Goal: Task Accomplishment & Management: Manage account settings

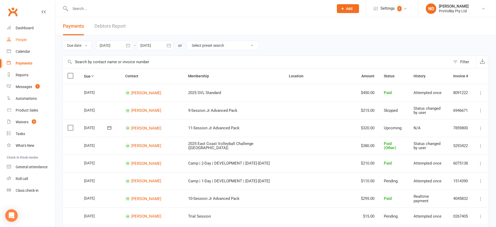
click at [23, 40] on div "People" at bounding box center [21, 40] width 11 height 4
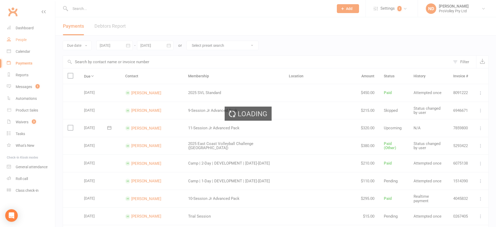
select select "100"
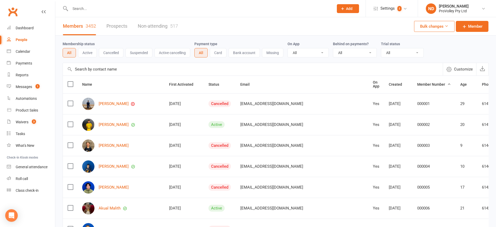
click at [86, 71] on input "text" at bounding box center [253, 69] width 380 height 13
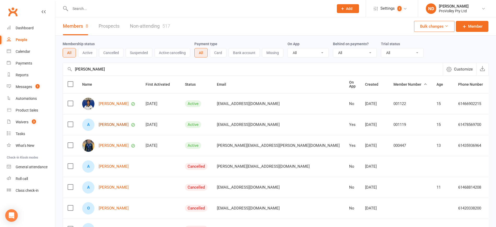
type input "[PERSON_NAME]"
click at [113, 124] on link "[PERSON_NAME]" at bounding box center [114, 124] width 30 height 4
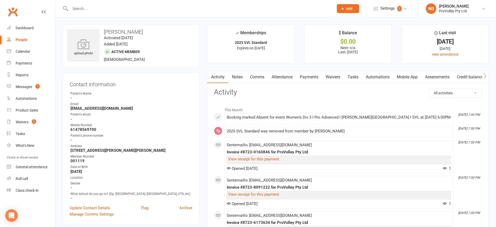
click at [289, 75] on link "Attendance" at bounding box center [282, 77] width 28 height 12
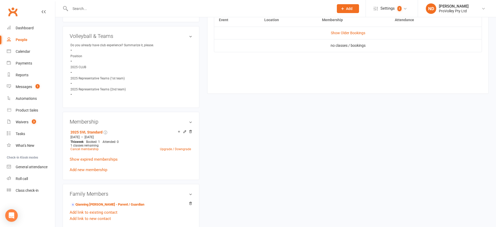
scroll to position [130, 0]
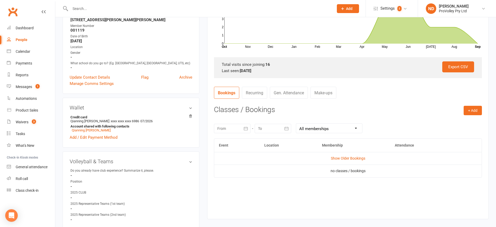
click at [346, 155] on td "Show Older Bookings" at bounding box center [347, 158] width 267 height 13
click at [348, 159] on link "Show Older Bookings" at bounding box center [348, 158] width 34 height 4
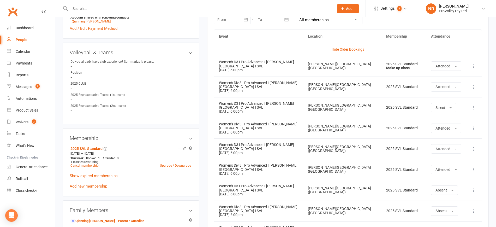
scroll to position [228, 0]
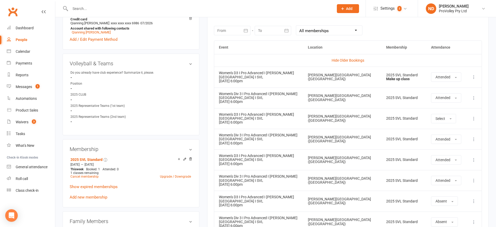
click at [357, 30] on select "All memberships From other Members 1-session Jr Development Pack 1-session Jr D…" at bounding box center [329, 30] width 66 height 9
select select "4"
click at [296, 26] on select "All memberships From other Members 1-session Jr Development Pack 1-session Jr D…" at bounding box center [329, 30] width 66 height 9
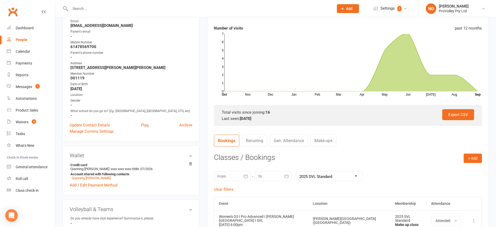
scroll to position [115, 0]
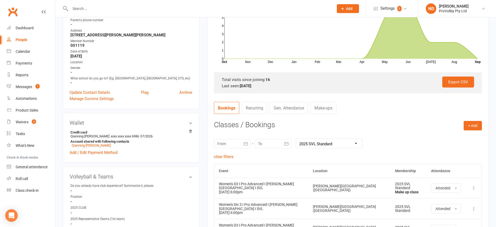
click at [301, 110] on link "Gen. Attendance" at bounding box center [289, 108] width 38 height 12
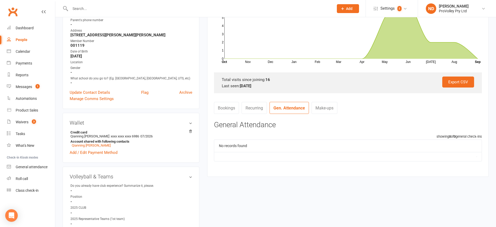
click at [253, 107] on link "Recurring" at bounding box center [254, 108] width 25 height 12
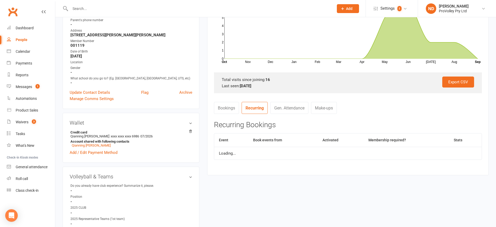
click at [231, 105] on link "Bookings" at bounding box center [226, 108] width 25 height 12
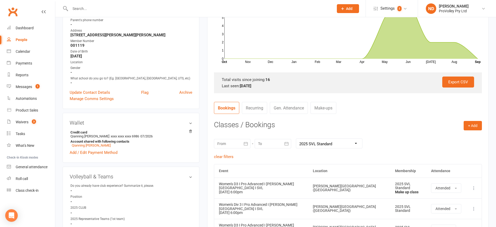
click at [262, 110] on link "Recurring" at bounding box center [254, 108] width 25 height 12
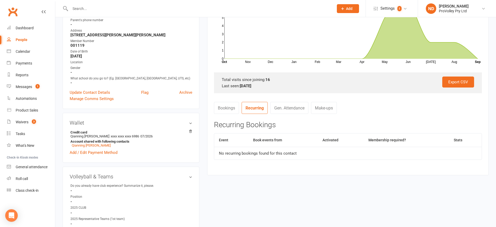
click at [290, 105] on link "Gen. Attendance" at bounding box center [289, 108] width 38 height 12
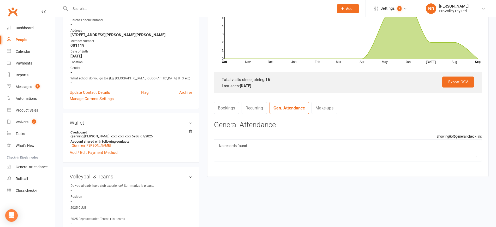
click at [237, 103] on link "Bookings" at bounding box center [226, 108] width 25 height 12
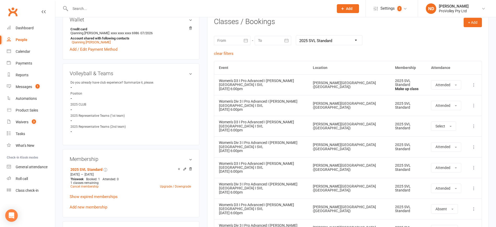
scroll to position [148, 0]
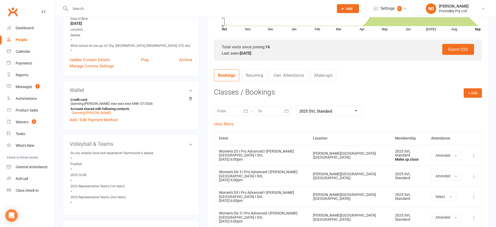
click at [439, 137] on th "Attendance" at bounding box center [446, 137] width 40 height 13
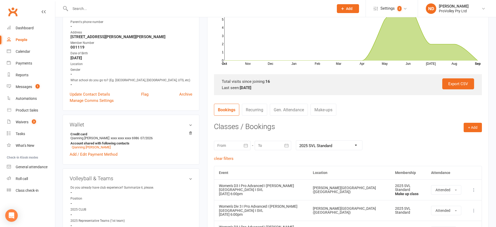
scroll to position [0, 0]
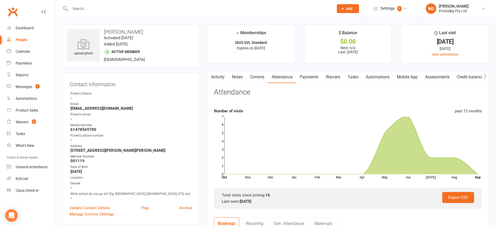
click at [21, 41] on div "People" at bounding box center [22, 40] width 12 height 4
select select "100"
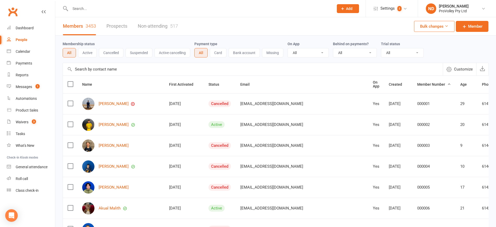
click at [91, 69] on input "text" at bounding box center [253, 69] width 380 height 13
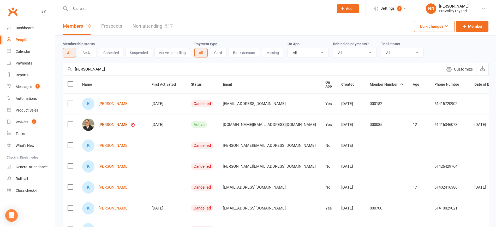
type input "[PERSON_NAME]"
click at [112, 124] on link "[PERSON_NAME]" at bounding box center [114, 124] width 30 height 4
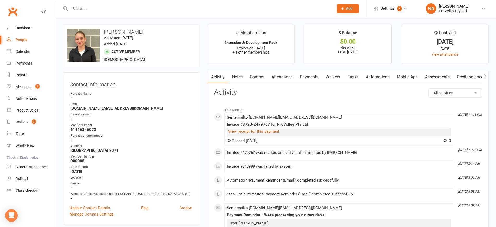
click at [289, 74] on link "Attendance" at bounding box center [282, 77] width 28 height 12
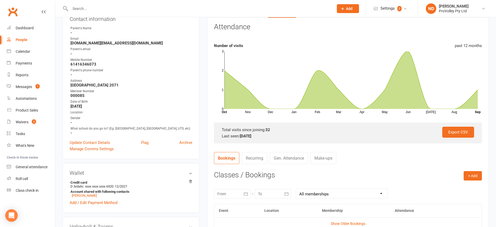
scroll to position [196, 0]
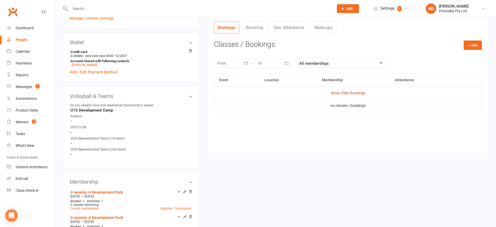
click at [353, 91] on link "Show Older Bookings" at bounding box center [348, 93] width 34 height 4
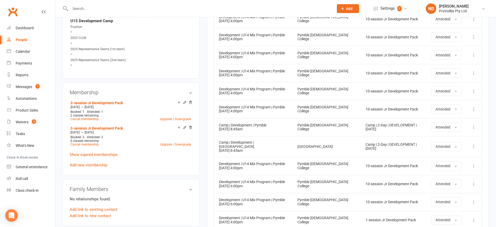
scroll to position [322, 0]
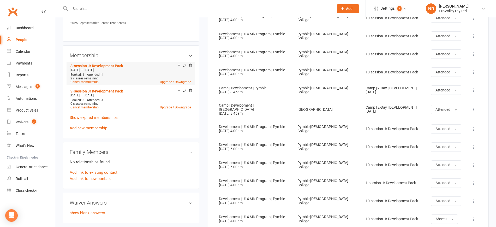
click at [188, 68] on div at bounding box center [184, 65] width 16 height 4
click at [191, 67] on icon at bounding box center [191, 65] width 4 height 4
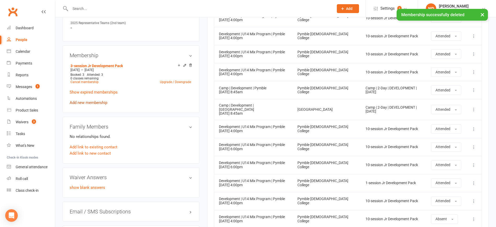
click at [98, 105] on link "Add new membership" at bounding box center [89, 102] width 38 height 5
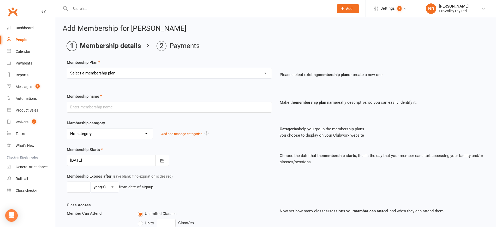
click at [126, 69] on select "Select a membership plan Create new Membership Plan SVL Team 1-Day Trial SVL Te…" at bounding box center [169, 73] width 205 height 10
select select "5"
click at [67, 68] on select "Select a membership plan Create new Membership Plan SVL Team 1-Day Trial SVL Te…" at bounding box center [169, 73] width 205 height 10
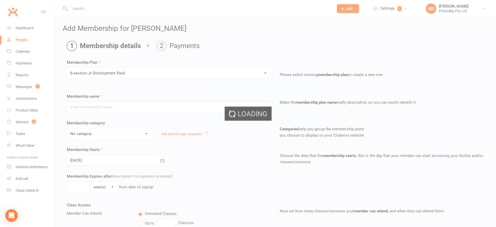
type input "8-session Jr Development Pack"
select select "2"
type input "8"
select select "1"
type input "8"
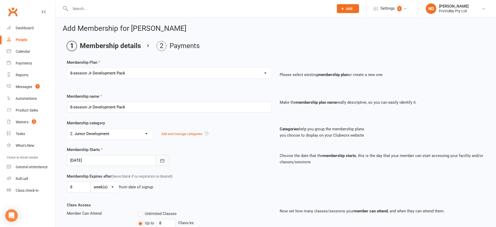
click at [162, 160] on icon "button" at bounding box center [162, 160] width 5 height 5
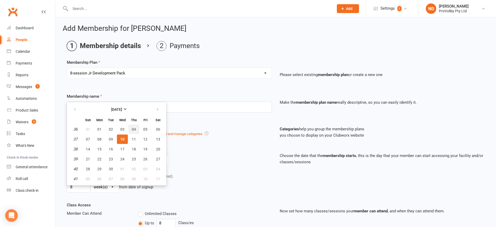
click at [134, 127] on span "04" at bounding box center [134, 129] width 4 height 4
type input "[DATE]"
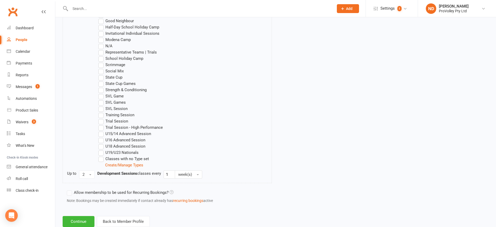
scroll to position [339, 0]
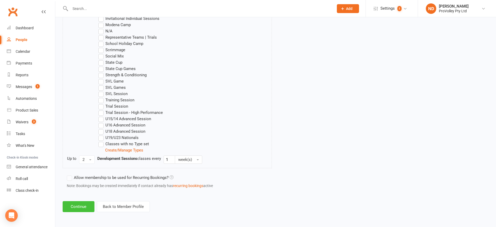
click at [89, 204] on button "Continue" at bounding box center [79, 206] width 32 height 11
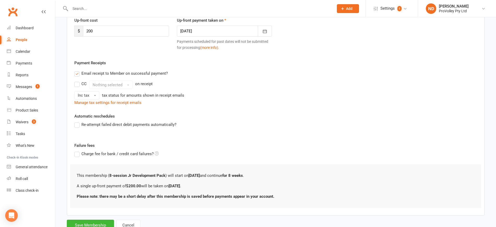
scroll to position [94, 0]
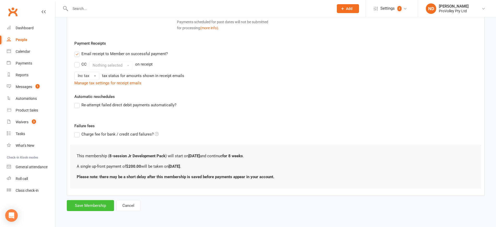
click at [105, 200] on button "Save Membership" at bounding box center [90, 205] width 47 height 11
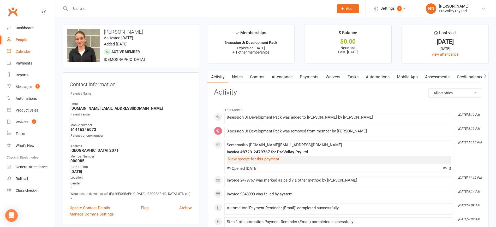
click at [25, 53] on div "Calendar" at bounding box center [23, 51] width 15 height 4
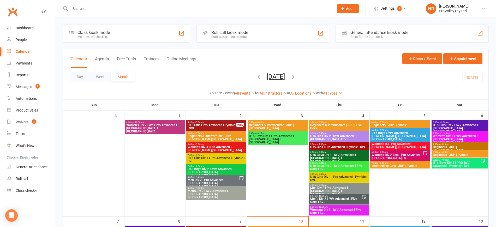
drag, startPoint x: 107, startPoint y: 161, endPoint x: 200, endPoint y: 140, distance: 96.0
click at [107, 161] on div at bounding box center [94, 167] width 60 height 95
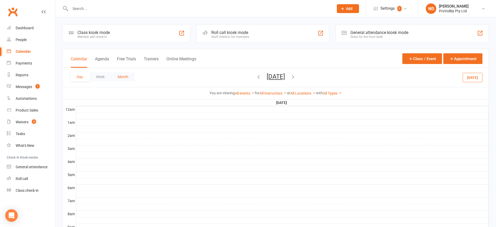
click at [128, 77] on button "Month" at bounding box center [123, 76] width 24 height 9
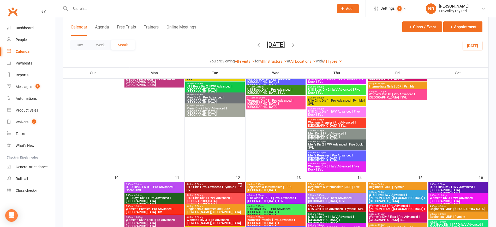
scroll to position [130, 0]
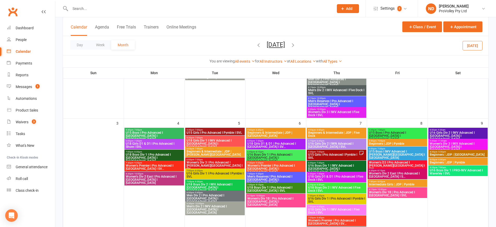
drag, startPoint x: 155, startPoint y: 205, endPoint x: 174, endPoint y: 194, distance: 21.6
click at [155, 204] on div at bounding box center [153, 199] width 59 height 142
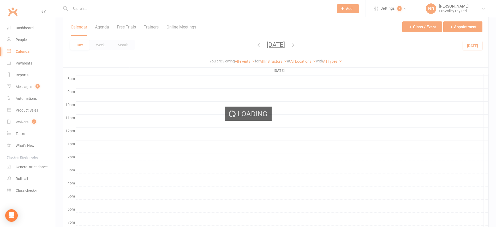
scroll to position [0, 0]
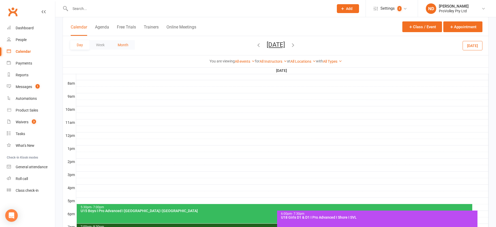
click at [129, 43] on button "Month" at bounding box center [123, 44] width 24 height 9
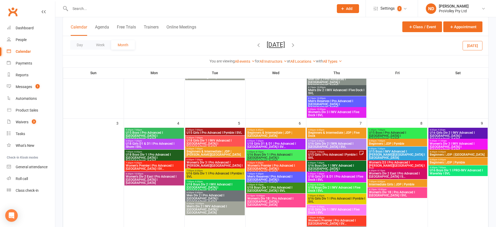
click at [231, 154] on span "Beginners & Intermediate | JDP | [PERSON_NAME][GEOGRAPHIC_DATA]" at bounding box center [214, 153] width 57 height 6
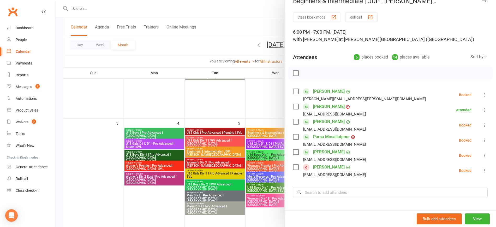
scroll to position [6, 0]
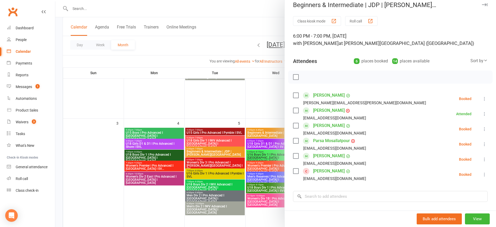
click at [135, 194] on div at bounding box center [275, 113] width 441 height 227
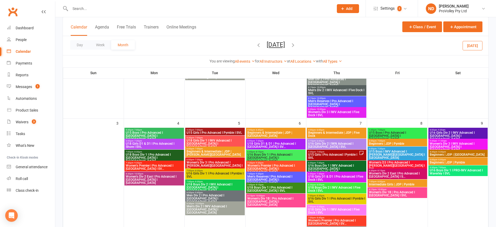
click at [228, 141] on span "U18 Girls Div 1 I IWV Advanced I [GEOGRAPHIC_DATA] I [GEOGRAPHIC_DATA]" at bounding box center [214, 143] width 57 height 9
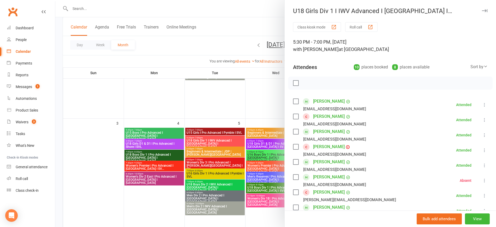
scroll to position [130, 0]
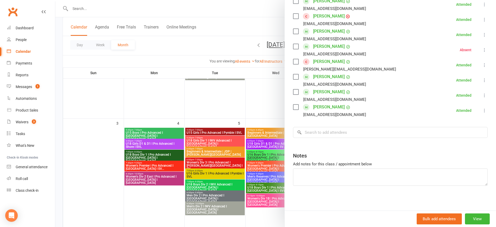
click at [215, 152] on div at bounding box center [275, 113] width 441 height 227
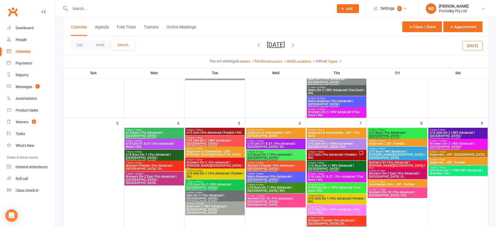
click at [214, 150] on span "Beginners & Intermediate | JDP | [PERSON_NAME][GEOGRAPHIC_DATA]" at bounding box center [214, 153] width 57 height 6
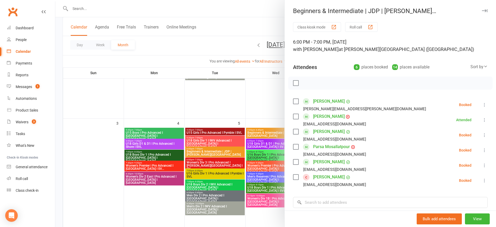
click at [158, 200] on div at bounding box center [275, 113] width 441 height 227
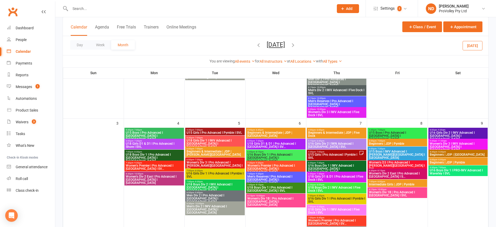
click at [283, 128] on div "5:45pm - 6:45pm Beginners & Intermediate | JDP | [GEOGRAPHIC_DATA]" at bounding box center [275, 133] width 59 height 11
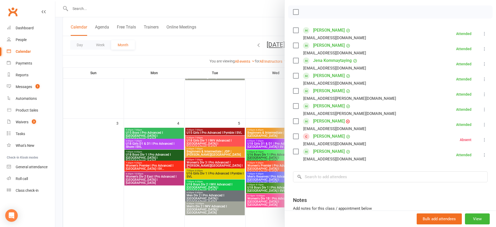
scroll to position [117, 0]
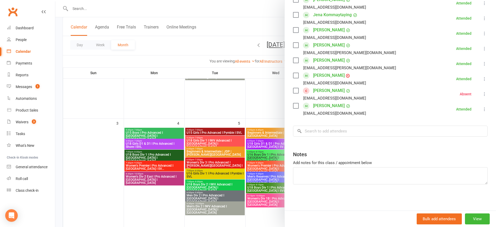
click at [160, 208] on div at bounding box center [275, 113] width 441 height 227
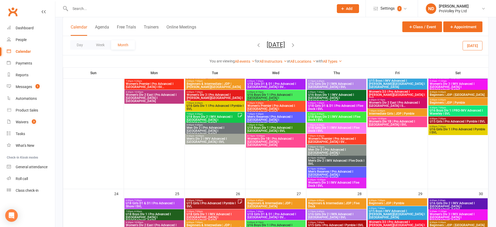
scroll to position [701, 0]
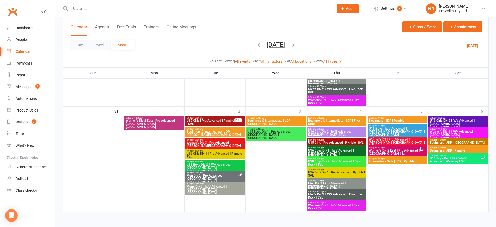
click at [227, 178] on span "Men Div 2 I Pro Advanced I [GEOGRAPHIC_DATA] I [GEOGRAPHIC_DATA]" at bounding box center [211, 178] width 51 height 9
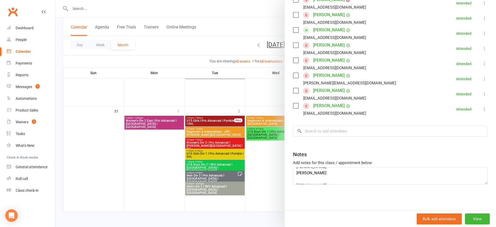
scroll to position [0, 0]
click at [231, 212] on div at bounding box center [275, 113] width 441 height 227
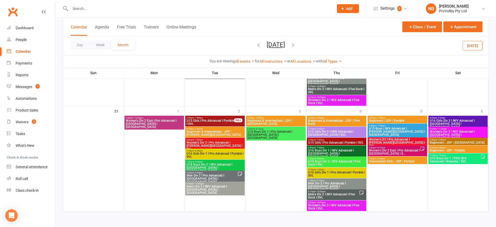
click at [344, 194] on span "Men's Div 2 I IWV Advanced I Five Dock I SVL" at bounding box center [333, 196] width 51 height 6
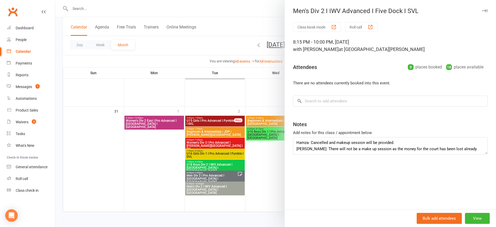
click at [272, 208] on div at bounding box center [275, 113] width 441 height 227
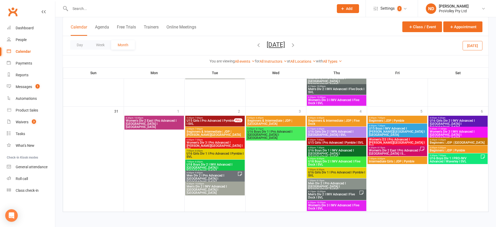
click at [412, 149] on span "Women's Div 2 East I Pro Advanced I [GEOGRAPHIC_DATA] I S..." at bounding box center [394, 152] width 51 height 6
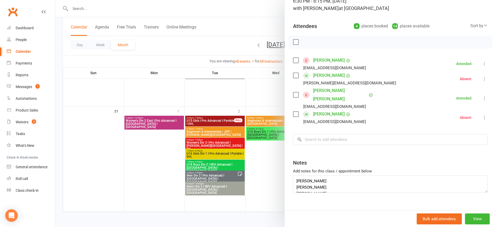
scroll to position [19, 0]
click at [256, 201] on div at bounding box center [275, 113] width 441 height 227
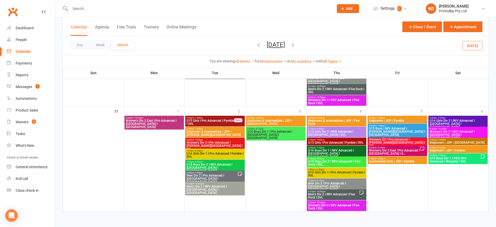
click at [463, 155] on span "5:30pm - 7:00pm" at bounding box center [454, 155] width 51 height 2
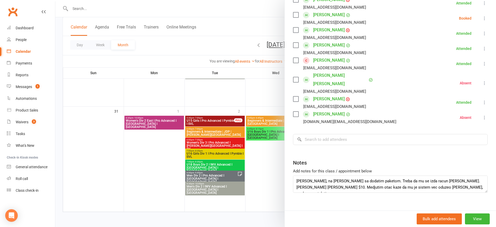
scroll to position [6, 0]
drag, startPoint x: 266, startPoint y: 194, endPoint x: 285, endPoint y: 190, distance: 20.3
click at [265, 194] on div at bounding box center [275, 113] width 441 height 227
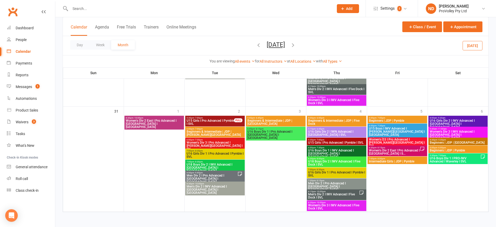
click at [389, 116] on div "6:00pm - 7:00pm Beginners | JDP | Pymble" at bounding box center [397, 120] width 59 height 8
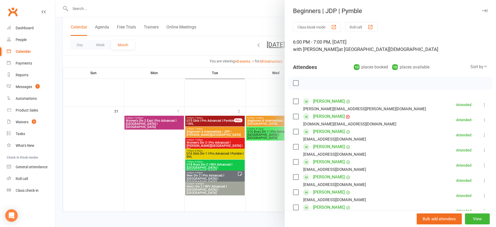
click at [482, 117] on icon at bounding box center [484, 119] width 5 height 5
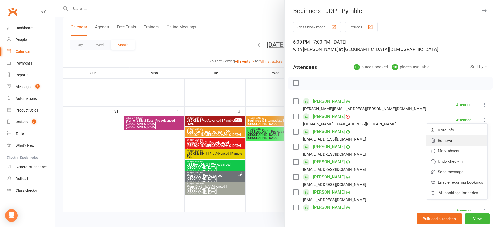
click at [444, 140] on link "Remove" at bounding box center [456, 140] width 61 height 10
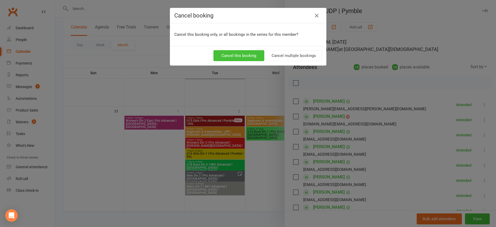
click at [248, 53] on button "Cancel this booking" at bounding box center [238, 55] width 51 height 11
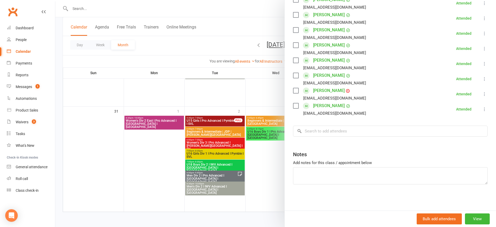
scroll to position [117, 0]
click at [329, 132] on input "search" at bounding box center [390, 130] width 195 height 11
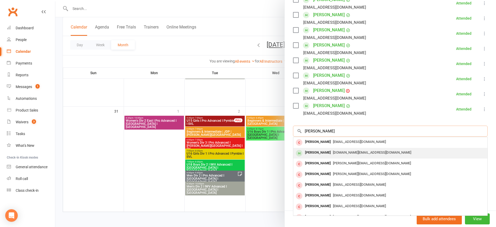
type input "[PERSON_NAME]"
click at [338, 149] on div "[DOMAIN_NAME][EMAIL_ADDRESS][DOMAIN_NAME]" at bounding box center [390, 153] width 190 height 8
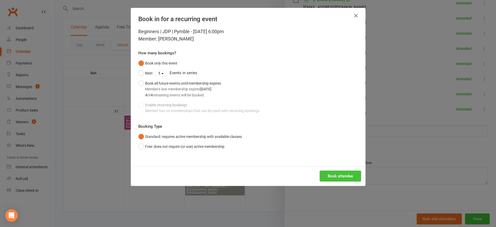
click at [347, 177] on button "Book attendee" at bounding box center [340, 175] width 41 height 11
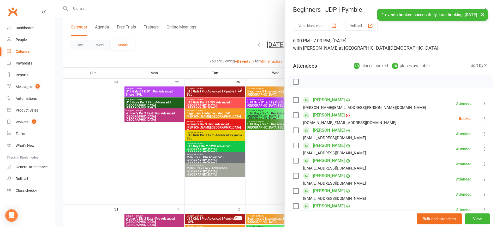
scroll to position [0, 0]
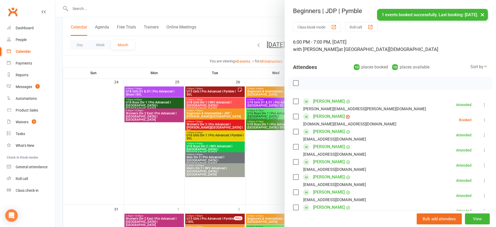
click at [482, 119] on icon at bounding box center [484, 119] width 5 height 5
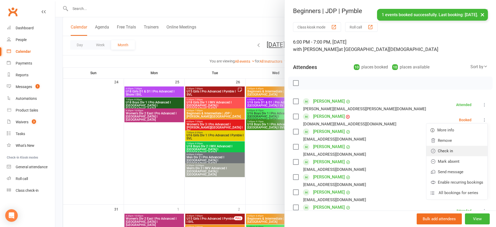
click at [454, 150] on link "Check in" at bounding box center [456, 151] width 61 height 10
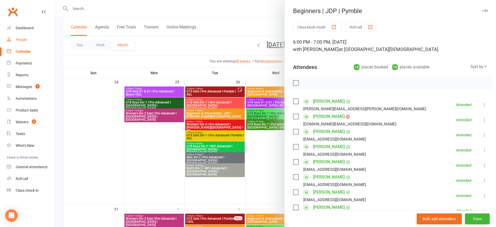
click at [24, 40] on div "People" at bounding box center [21, 40] width 11 height 4
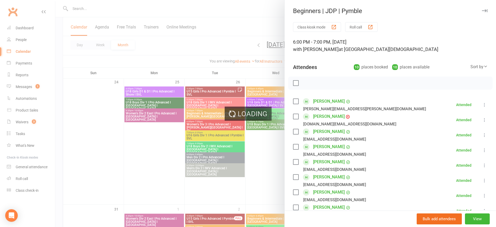
drag, startPoint x: 25, startPoint y: 40, endPoint x: 38, endPoint y: 44, distance: 13.0
click at [32, 41] on div "Loading" at bounding box center [248, 113] width 496 height 227
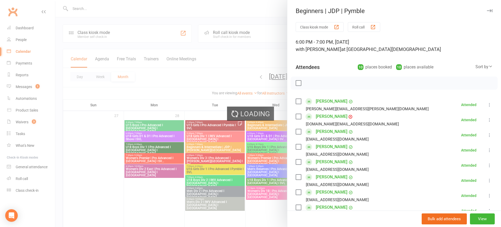
select select "100"
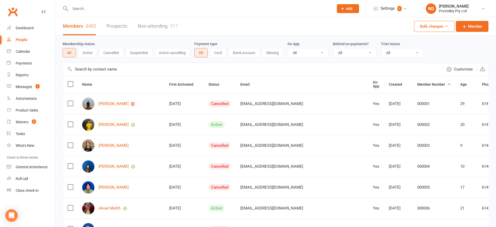
click at [121, 70] on input "text" at bounding box center [253, 69] width 380 height 13
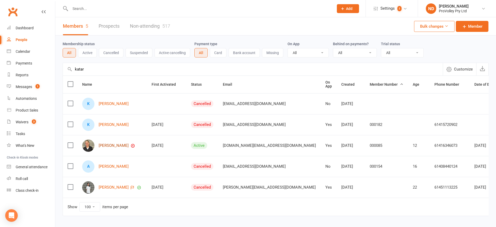
type input "katar"
click at [121, 143] on link "[PERSON_NAME]" at bounding box center [114, 145] width 30 height 4
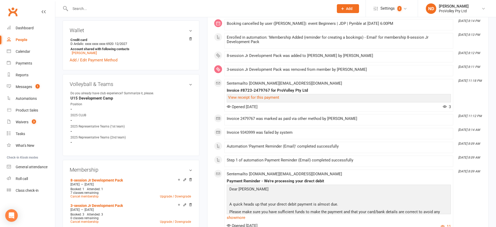
scroll to position [261, 0]
